Goal: Information Seeking & Learning: Find specific page/section

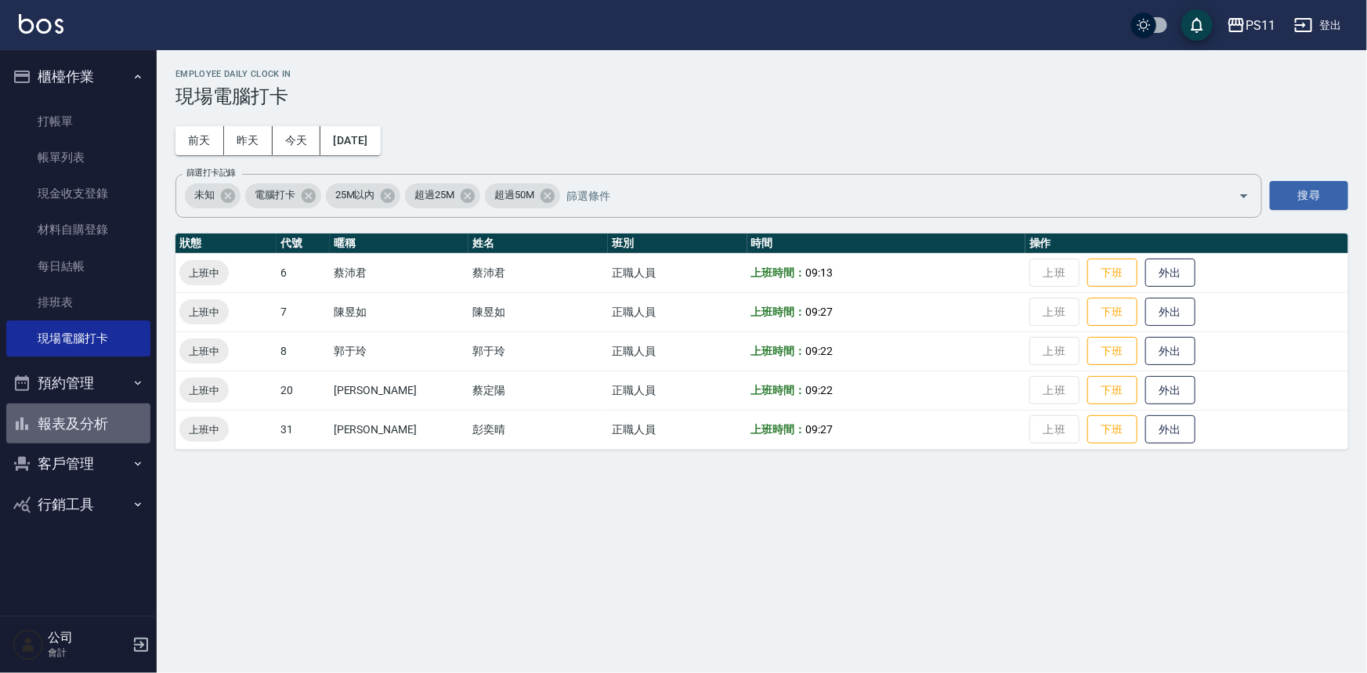
click at [66, 428] on button "報表及分析" at bounding box center [78, 423] width 144 height 41
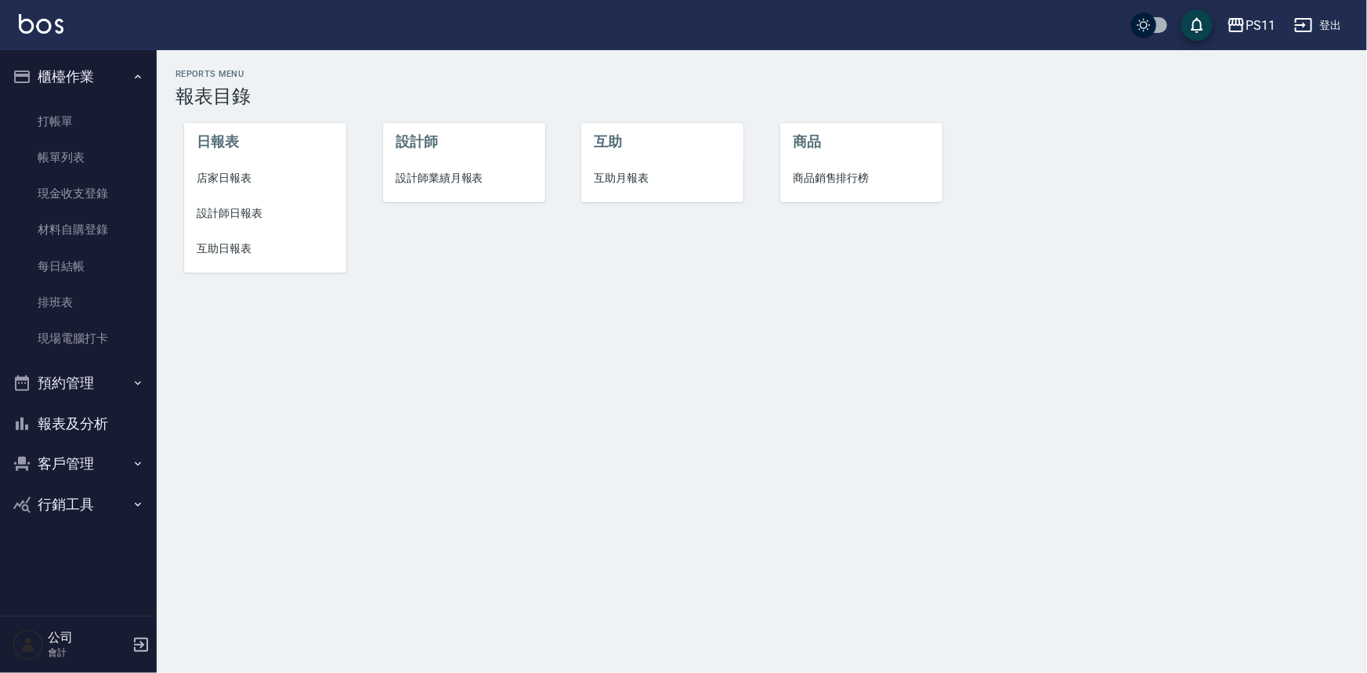
click at [252, 245] on span "互助日報表" at bounding box center [265, 248] width 137 height 16
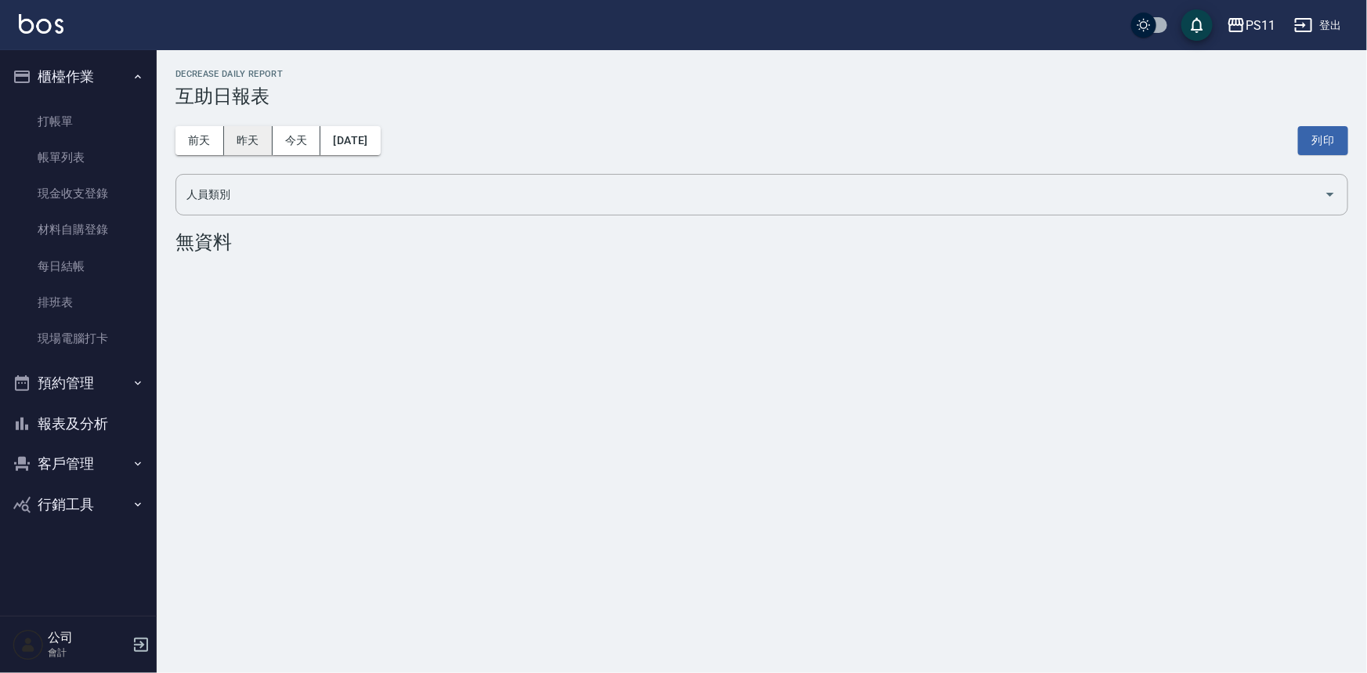
click at [240, 153] on button "昨天" at bounding box center [248, 140] width 49 height 29
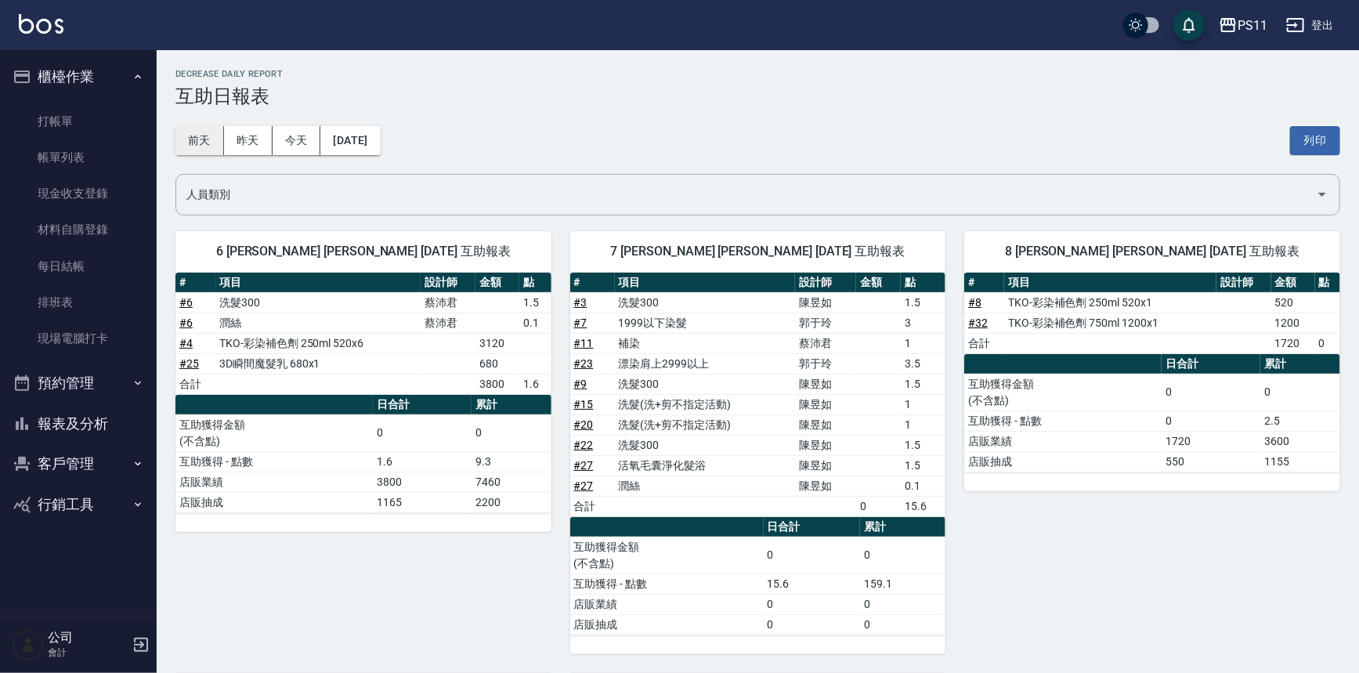
click at [203, 144] on button "前天" at bounding box center [199, 140] width 49 height 29
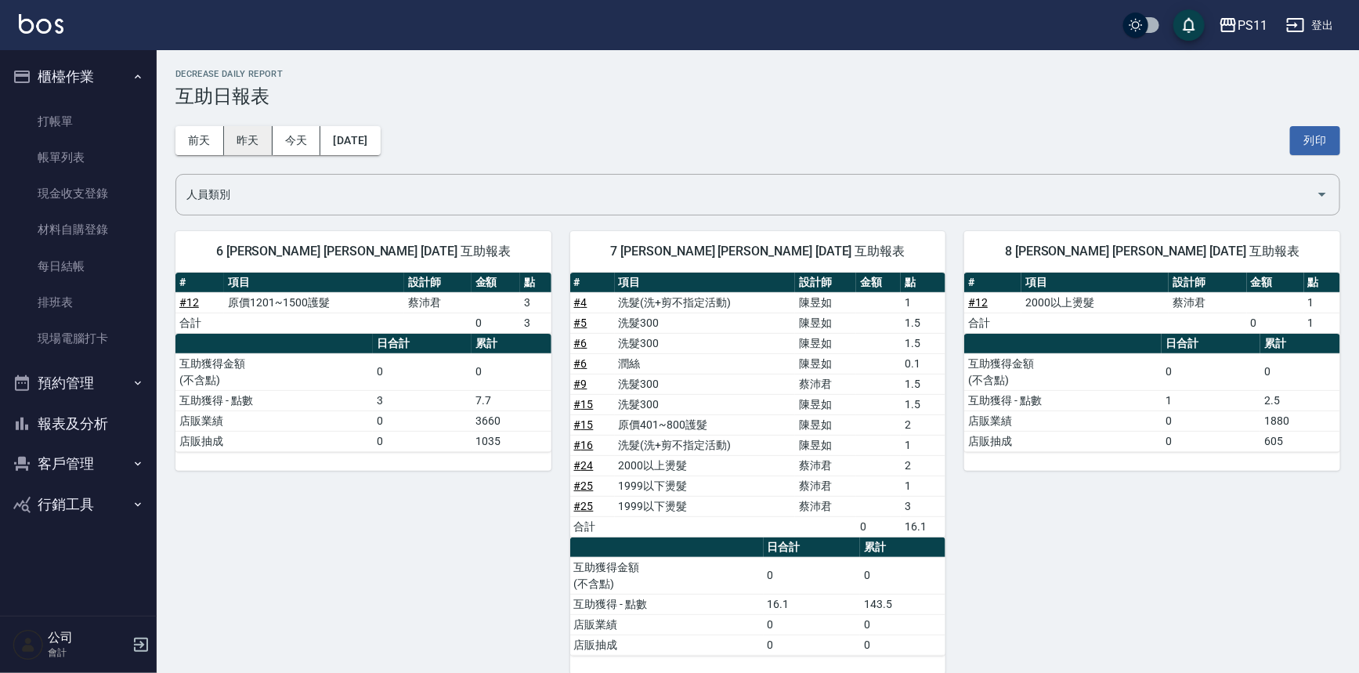
click at [245, 135] on button "昨天" at bounding box center [248, 140] width 49 height 29
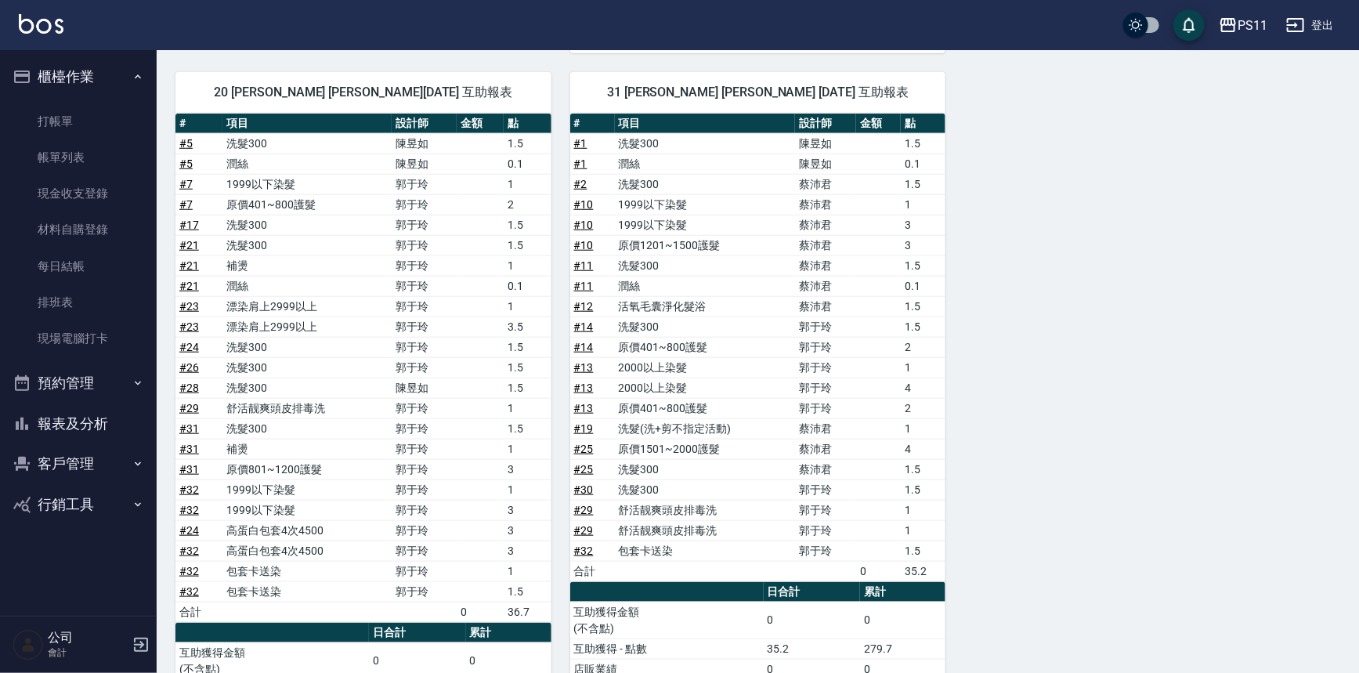
scroll to position [701, 0]
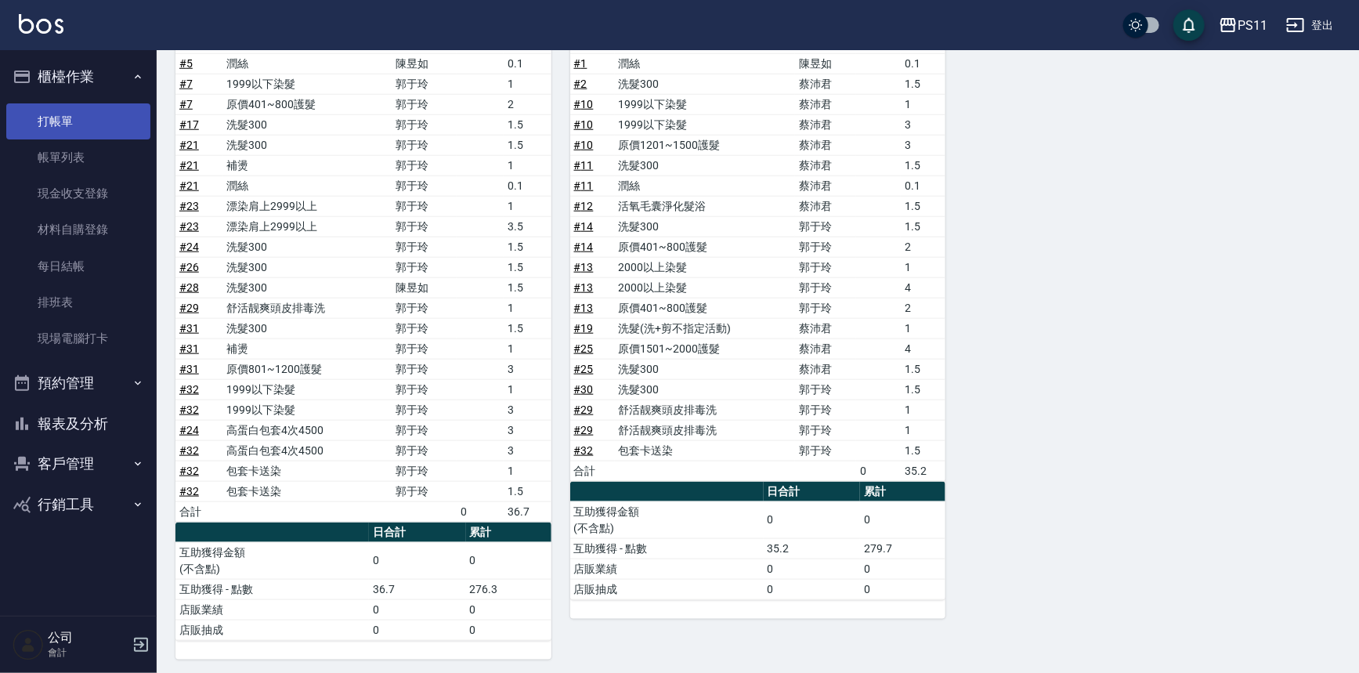
click at [96, 118] on link "打帳單" at bounding box center [78, 121] width 144 height 36
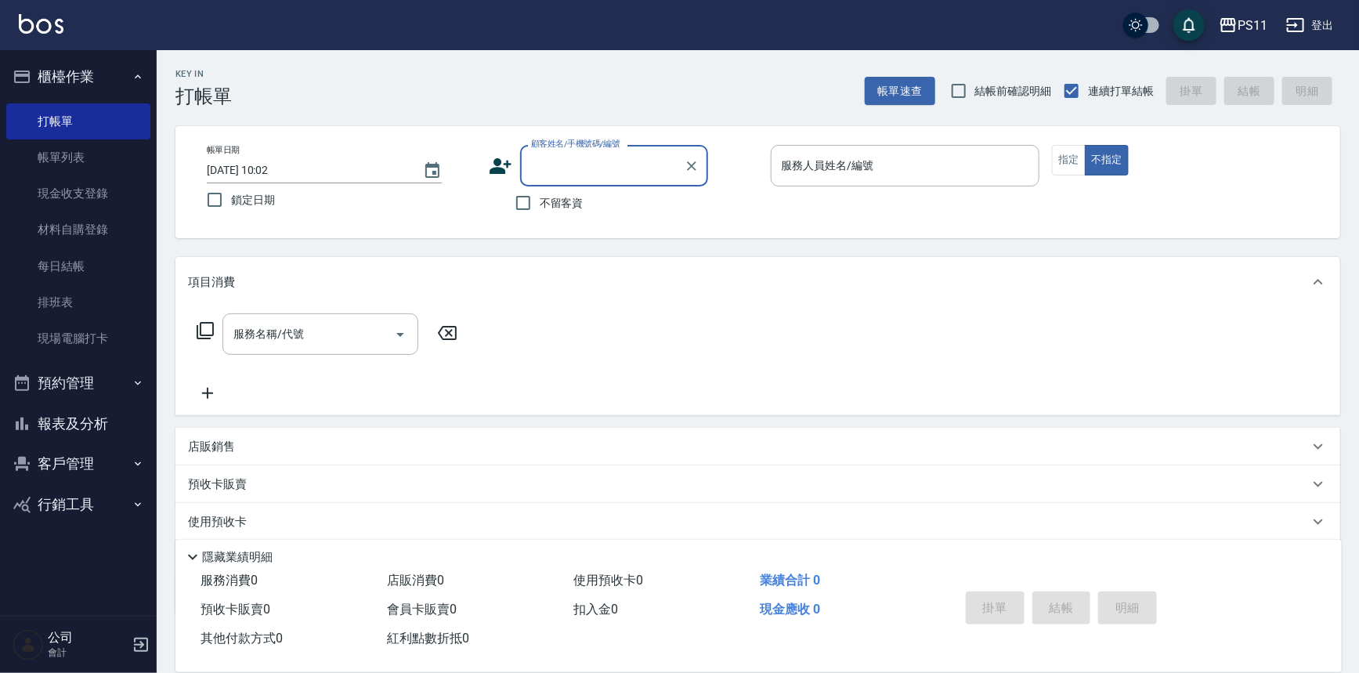
click at [63, 455] on button "客戶管理" at bounding box center [78, 463] width 144 height 41
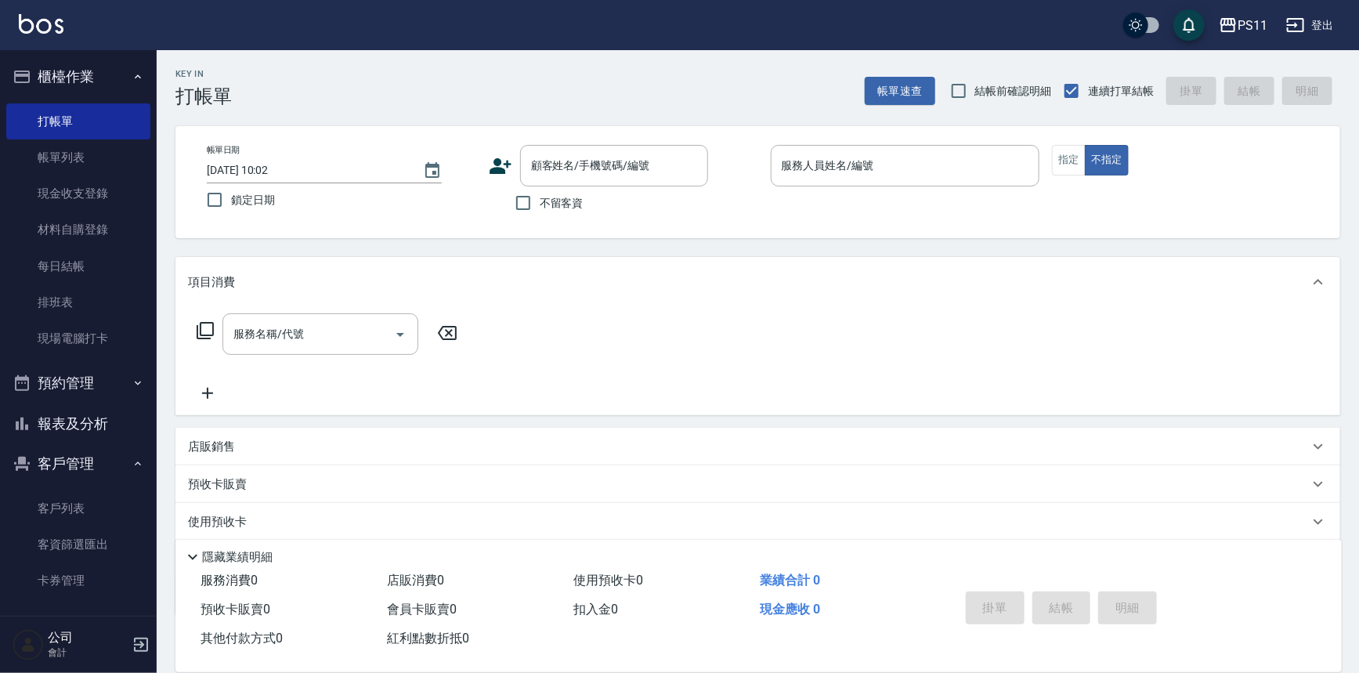
click at [74, 431] on button "報表及分析" at bounding box center [78, 423] width 144 height 41
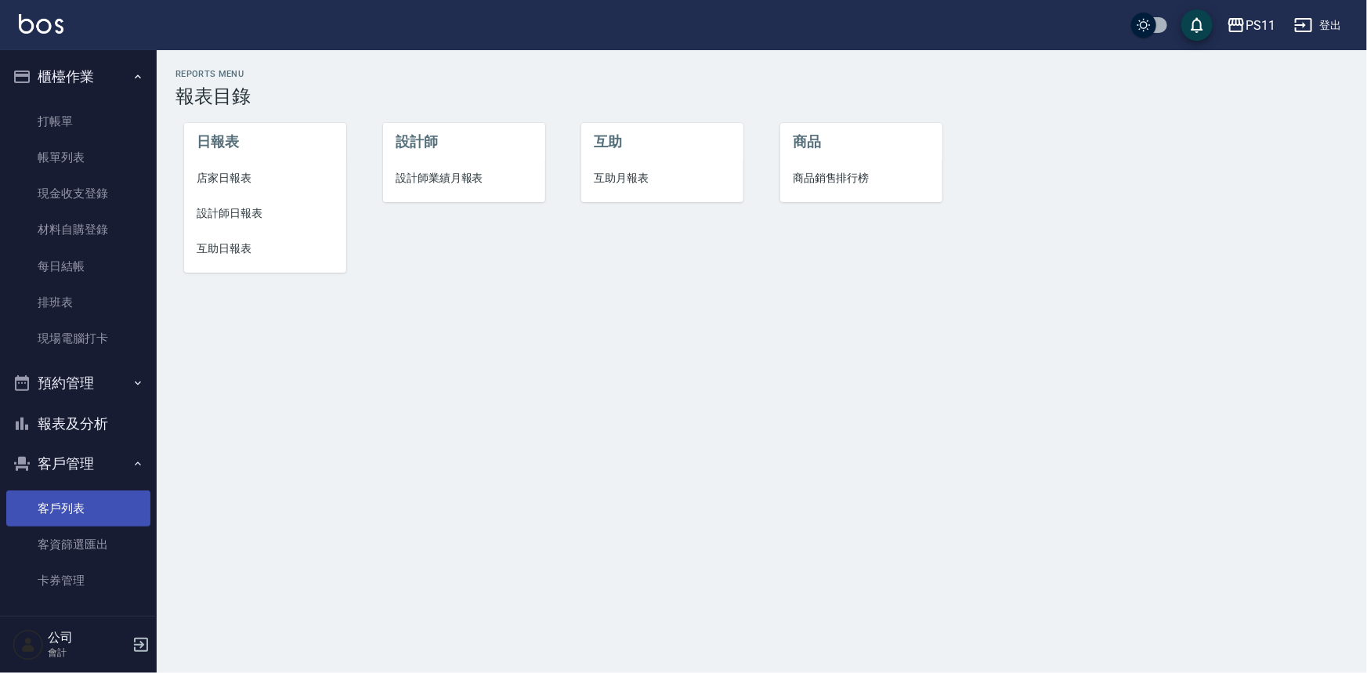
click at [54, 504] on link "客戶列表" at bounding box center [78, 508] width 144 height 36
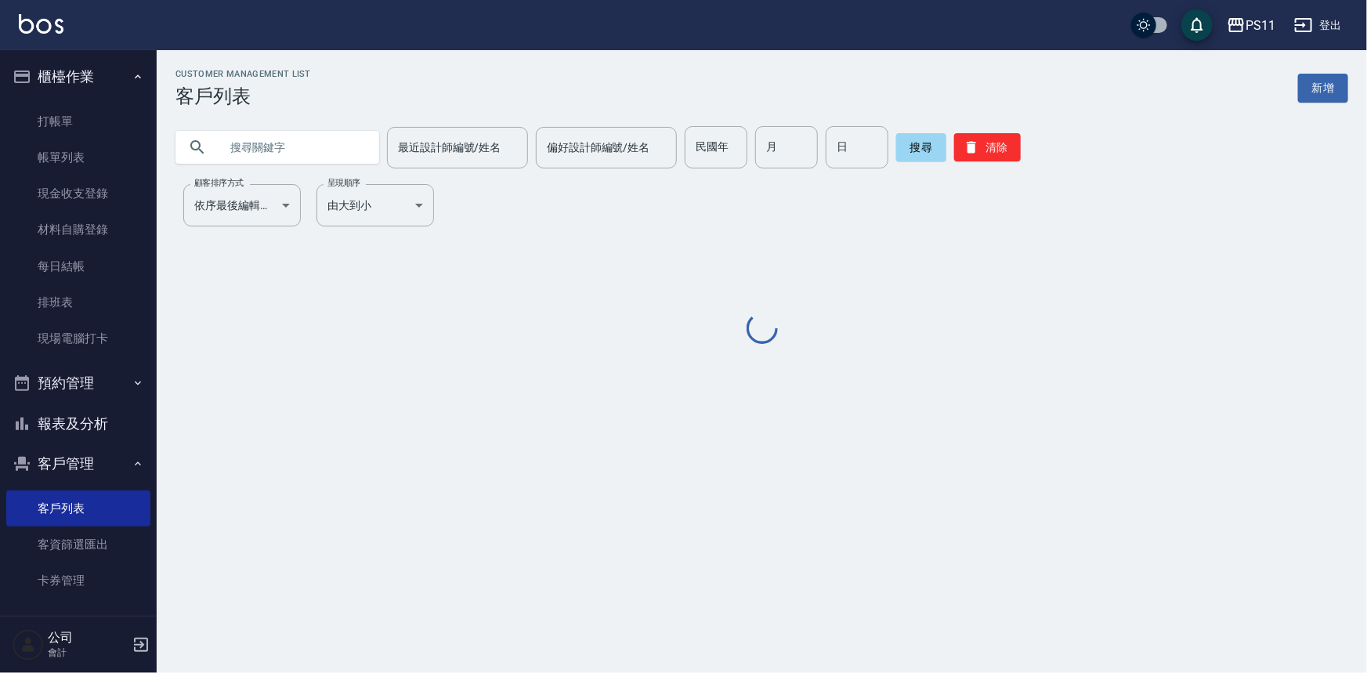
click at [358, 135] on input "text" at bounding box center [292, 147] width 147 height 42
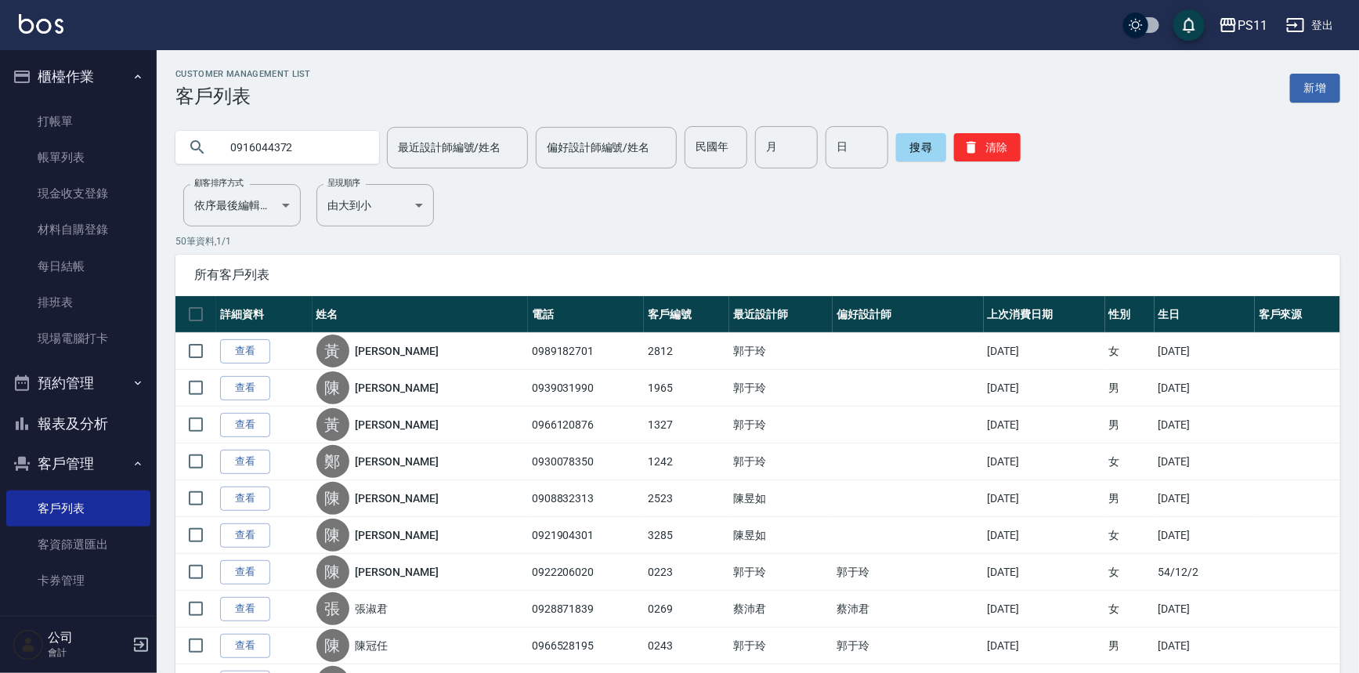
type input "0916044372"
